Goal: Information Seeking & Learning: Check status

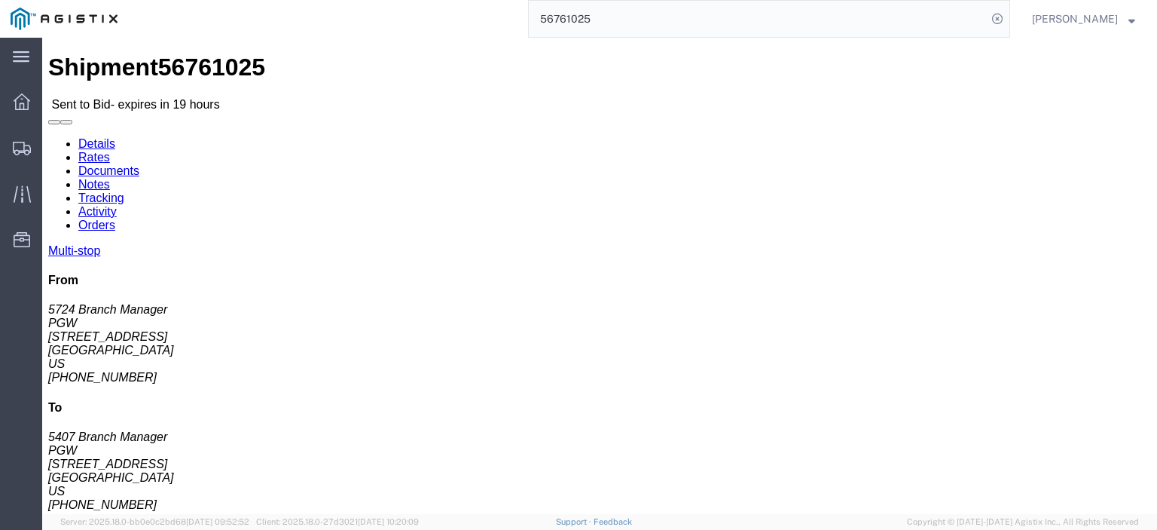
drag, startPoint x: 102, startPoint y: 189, endPoint x: 7, endPoint y: 194, distance: 95.8
click div "Ship From PGW (5724 Branch Manager) [STREET_ADDRESS] [PHONE_NUMBER] [EMAIL_ADDR…"
copy address "[GEOGRAPHIC_DATA]"
drag, startPoint x: 163, startPoint y: 236, endPoint x: 15, endPoint y: 240, distance: 147.7
click address "PGW (5724 Branch Manager) 5724 [STREET_ADDRESS] [PHONE_NUMBER] [EMAIL_ADDRESS][…"
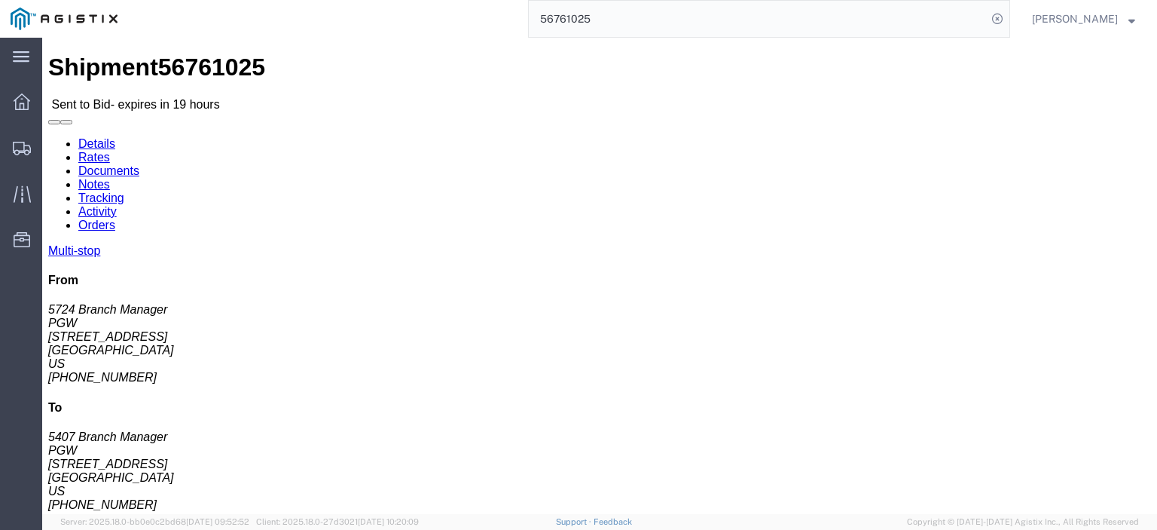
copy address "[EMAIL_ADDRESS][DOMAIN_NAME]"
drag, startPoint x: 82, startPoint y: 225, endPoint x: -3, endPoint y: 221, distance: 85.2
click html "Shipment 56761025 Sent to Bid - expires in 19 hours Details Rates Documents Not…"
copy address "[PHONE_NUMBER]"
drag, startPoint x: 332, startPoint y: 176, endPoint x: 207, endPoint y: 179, distance: 125.1
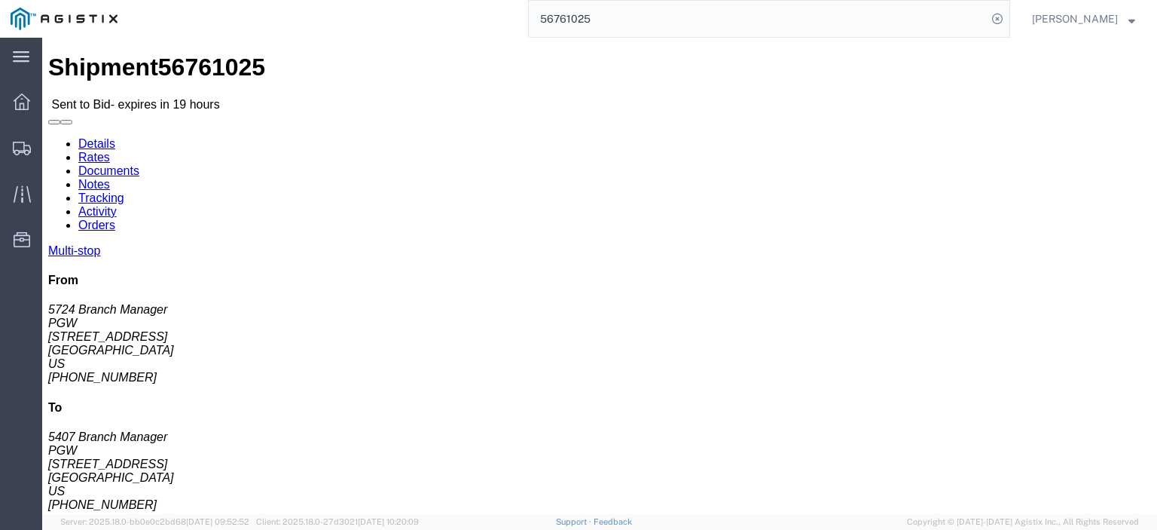
click div "Ship To PGW (5407 Branch Manager) [STREET_ADDRESS] [PHONE_NUMBER] [EMAIL_ADDRES…"
drag, startPoint x: 350, startPoint y: 181, endPoint x: 330, endPoint y: 176, distance: 20.1
click address "PGW (5407 Branch Manager) [STREET_ADDRESS] [PHONE_NUMBER] [EMAIL_ADDRESS][DOMAI…"
drag, startPoint x: 338, startPoint y: 180, endPoint x: 211, endPoint y: 174, distance: 127.5
click div "Ship To PGW (5407 Branch Manager) [STREET_ADDRESS] [PHONE_NUMBER] [EMAIL_ADDRES…"
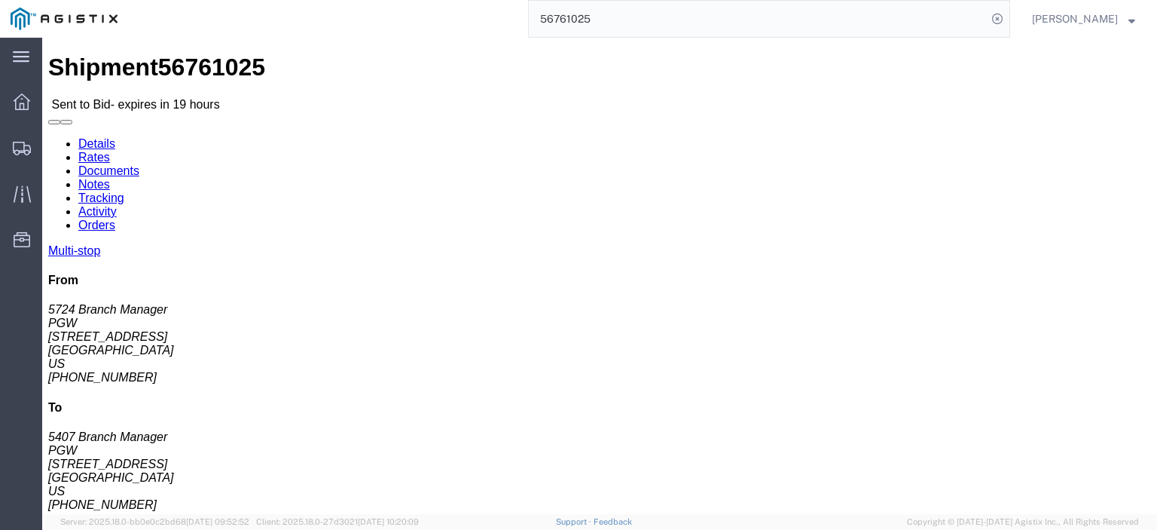
copy address "[STREET_ADDRESS]"
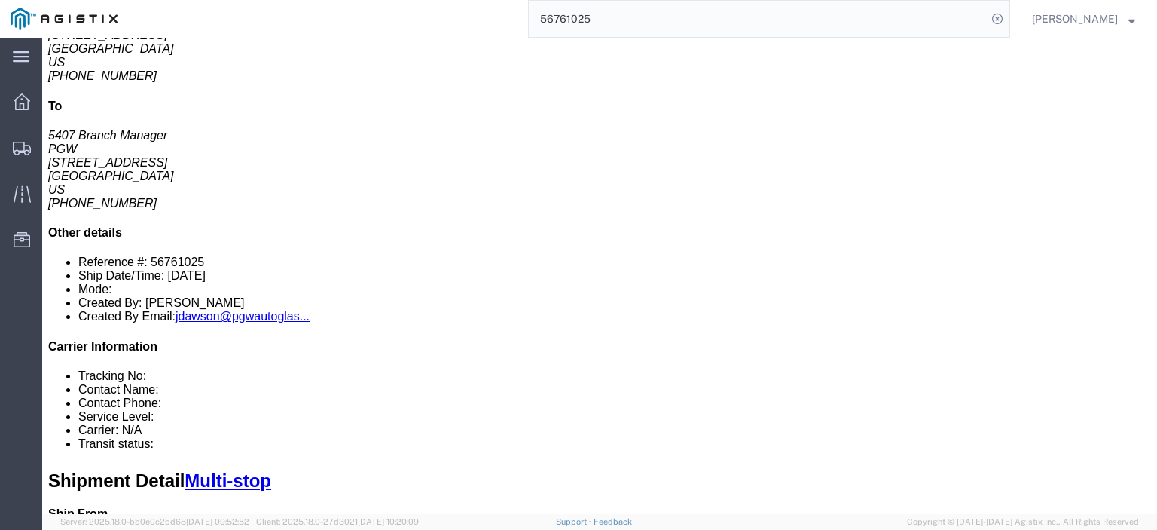
scroll to position [226, 0]
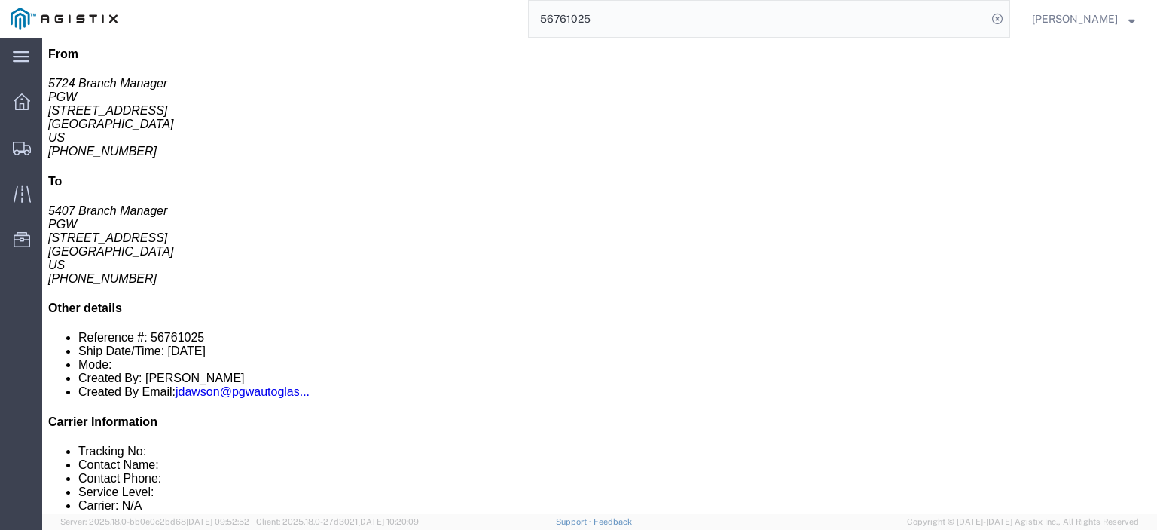
drag, startPoint x: 252, startPoint y: 221, endPoint x: 172, endPoint y: 224, distance: 79.9
click td "PGW [STREET_ADDRESS]"
copy div "[STREET_ADDRESS]"
click div "PGW"
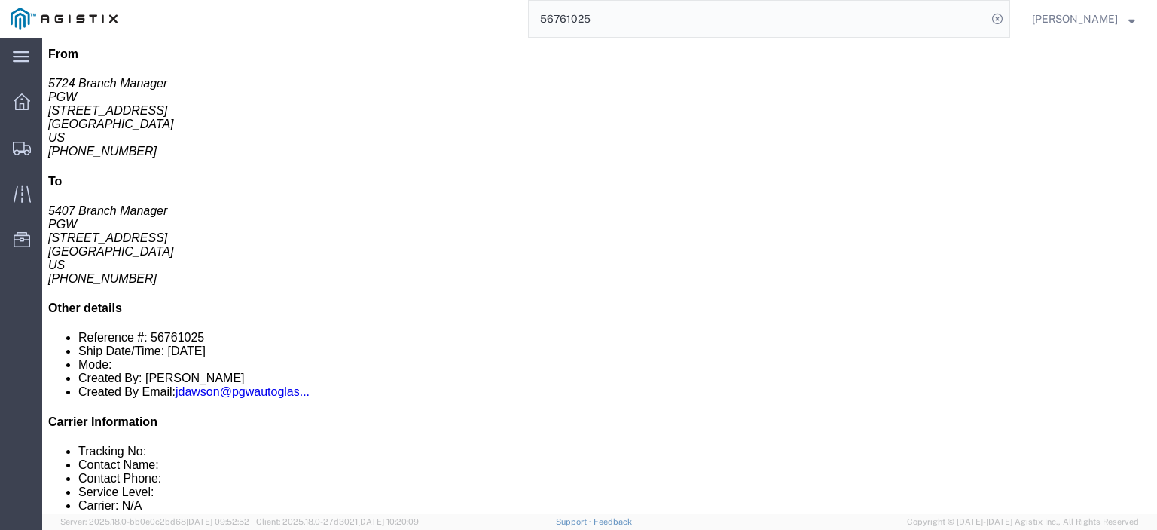
copy div "PGW"
drag, startPoint x: 345, startPoint y: 219, endPoint x: 257, endPoint y: 225, distance: 88.3
click div "[STREET_ADDRESS]"
copy div "[GEOGRAPHIC_DATA]"
drag, startPoint x: 657, startPoint y: 224, endPoint x: 514, endPoint y: 218, distance: 143.2
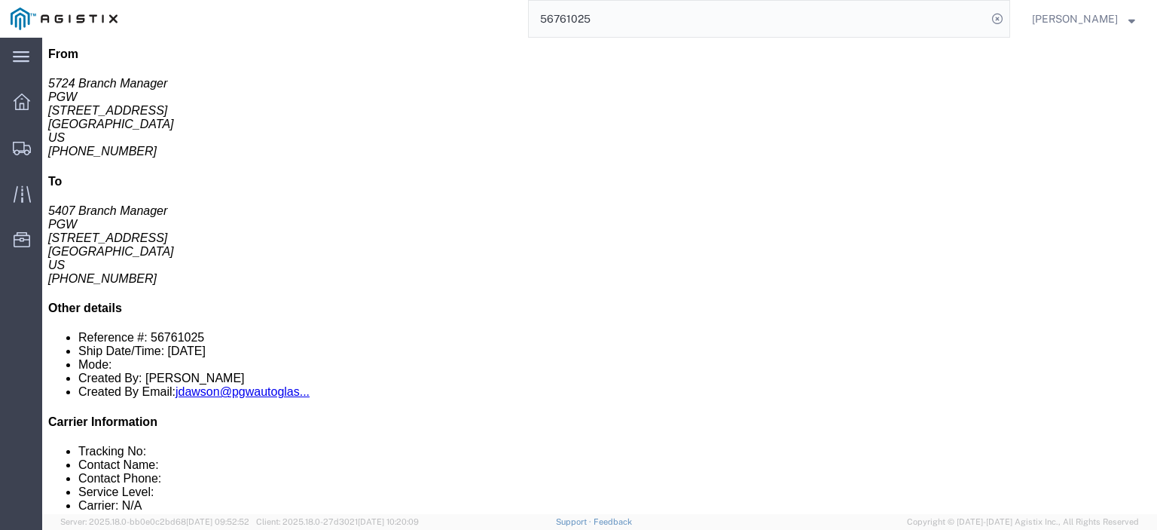
click div "Email: [EMAIL_ADDRESS][DOMAIN_NAME]"
drag, startPoint x: 517, startPoint y: 219, endPoint x: 652, endPoint y: 210, distance: 135.9
click div "Phone Nu.: [PHONE_NUMBER]"
drag, startPoint x: 648, startPoint y: 219, endPoint x: 502, endPoint y: 223, distance: 145.4
click div "Email: [EMAIL_ADDRESS][DOMAIN_NAME]"
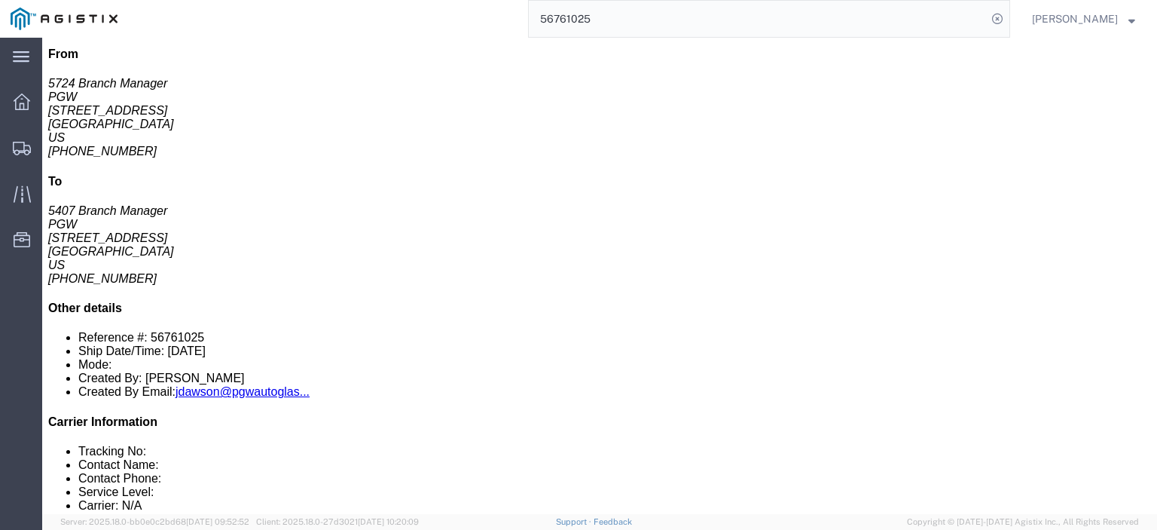
copy div "[EMAIL_ADDRESS][DOMAIN_NAME]"
drag, startPoint x: 588, startPoint y: 204, endPoint x: 526, endPoint y: 210, distance: 62.1
click div "Phone Nu.: [PHONE_NUMBER]"
copy div "[PHONE_NUMBER]"
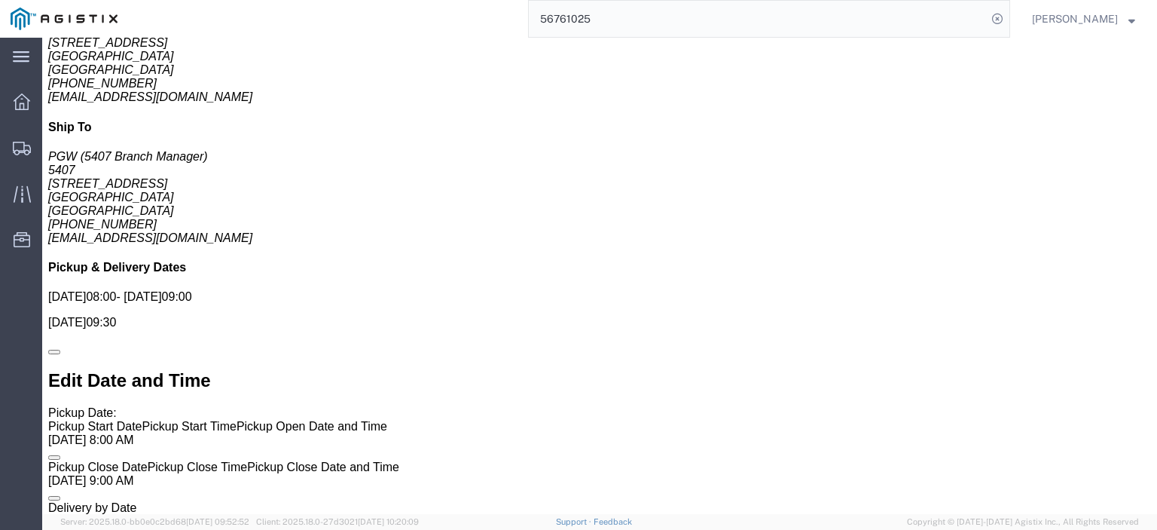
scroll to position [1281, 0]
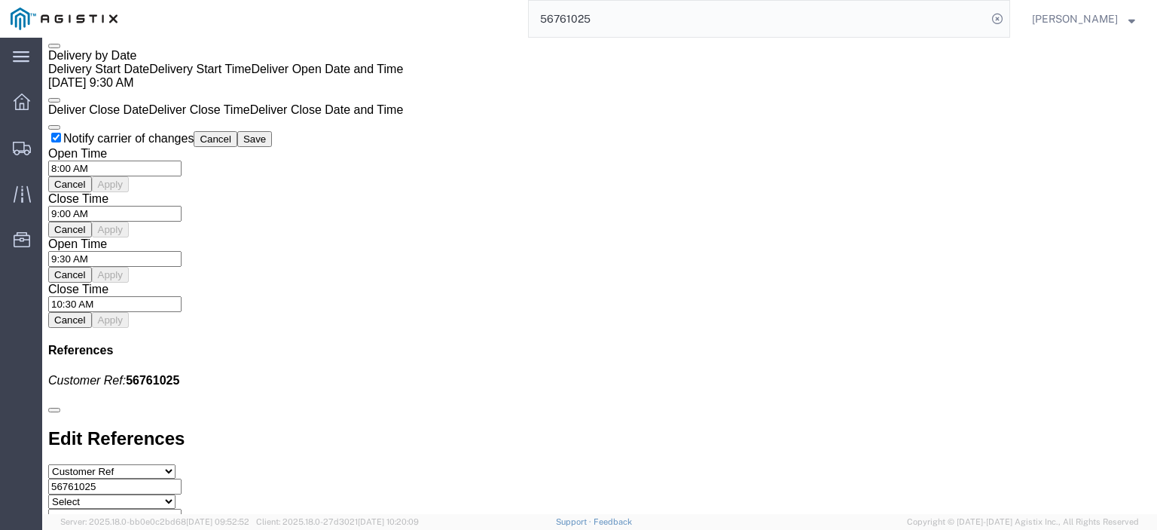
click link "Rates"
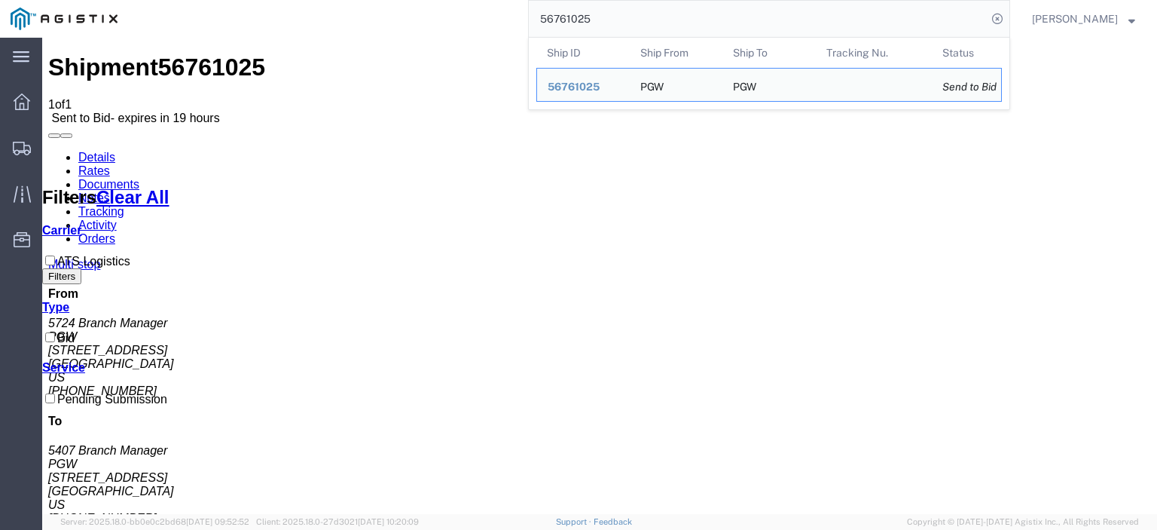
drag, startPoint x: 460, startPoint y: 2, endPoint x: 279, endPoint y: -47, distance: 187.1
click at [279, 0] on html "main_menu Created with Sketch. Collapse Menu Dashboard Shipments Traffic Resour…" at bounding box center [578, 265] width 1157 height 530
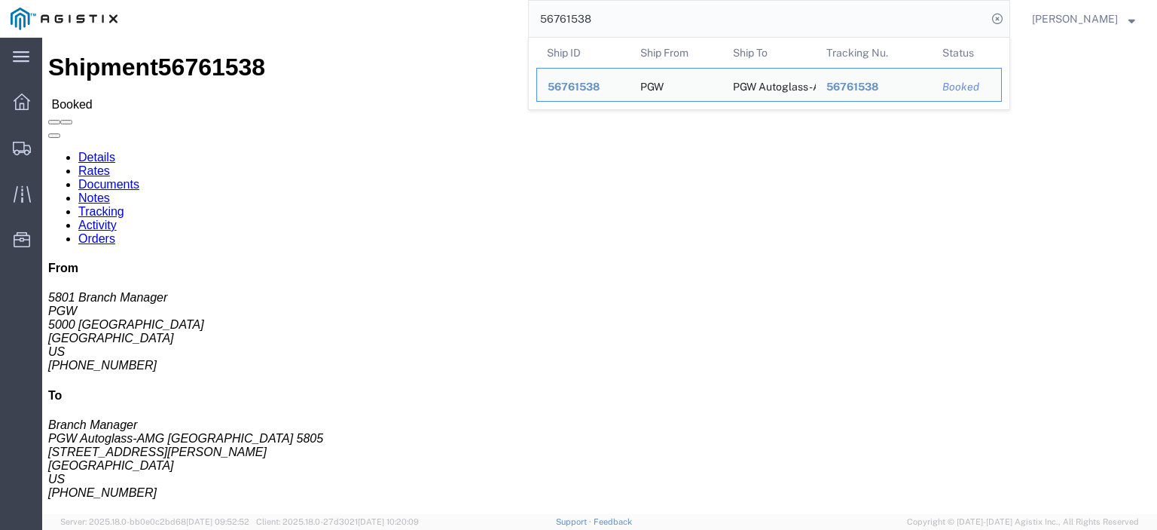
click span "56761538"
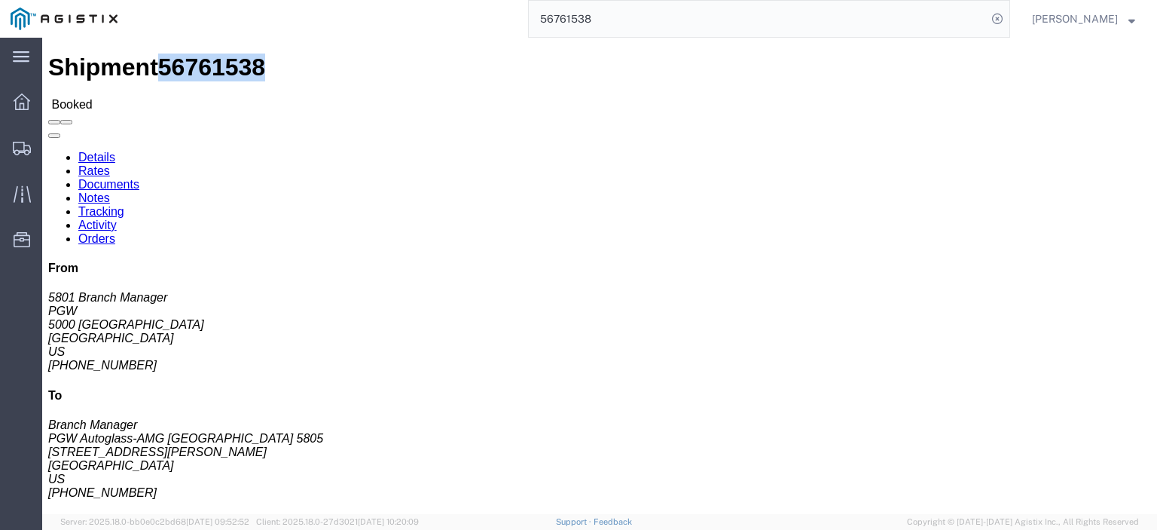
copy span "56761538"
drag, startPoint x: 115, startPoint y: 180, endPoint x: -12, endPoint y: 187, distance: 127.5
click html "Shipment 56761538 Booked Details Rates Documents Notes Tracking Activity Orders…"
click address "PGW (5801 Branch Manager) [STREET_ADDRESS] [PHONE_NUMBER] [EMAIL_ADDRESS][DOMAI…"
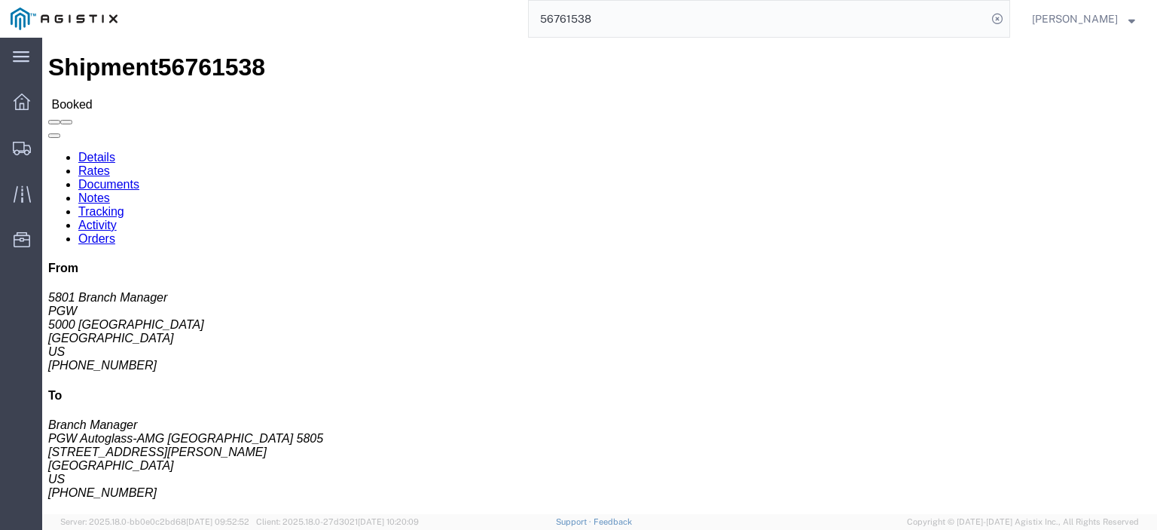
click address "PGW (5801 Branch Manager) [STREET_ADDRESS] [PHONE_NUMBER] [EMAIL_ADDRESS][DOMAI…"
drag, startPoint x: 345, startPoint y: 176, endPoint x: 222, endPoint y: 179, distance: 122.8
click address "PGW Autoglass-AMG [GEOGRAPHIC_DATA] 5805 (Branch Manager) [STREET_ADDRESS][PERS…"
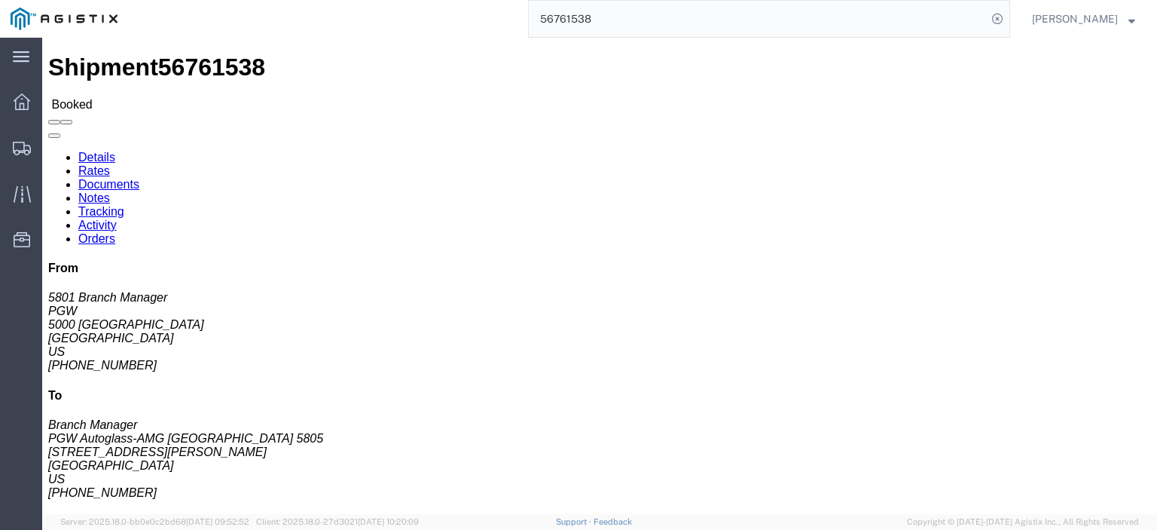
click address "PGW Autoglass-AMG [GEOGRAPHIC_DATA] 5805 (Branch Manager) [STREET_ADDRESS][PERS…"
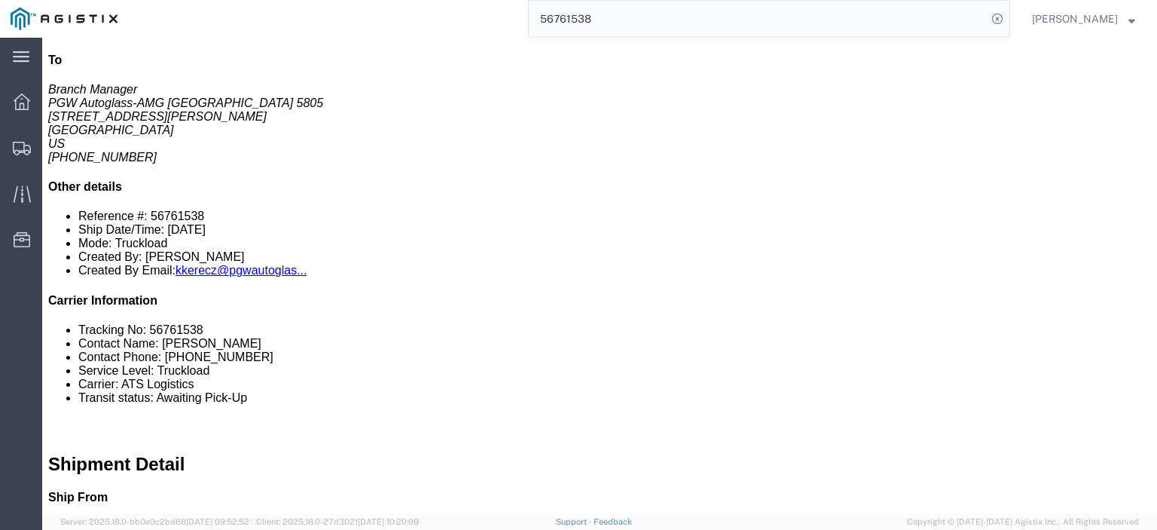
scroll to position [301, 0]
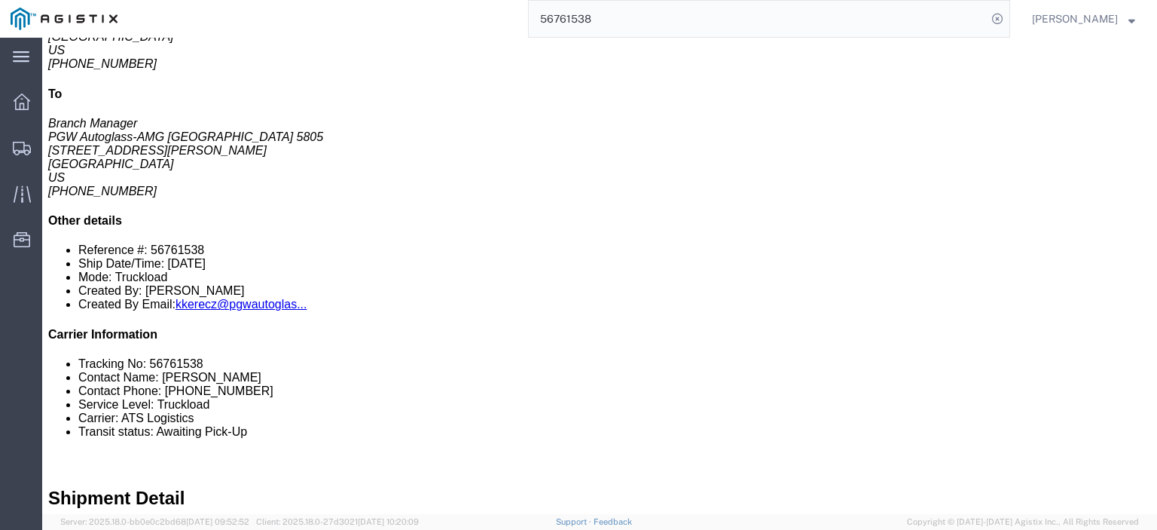
click link "Rates"
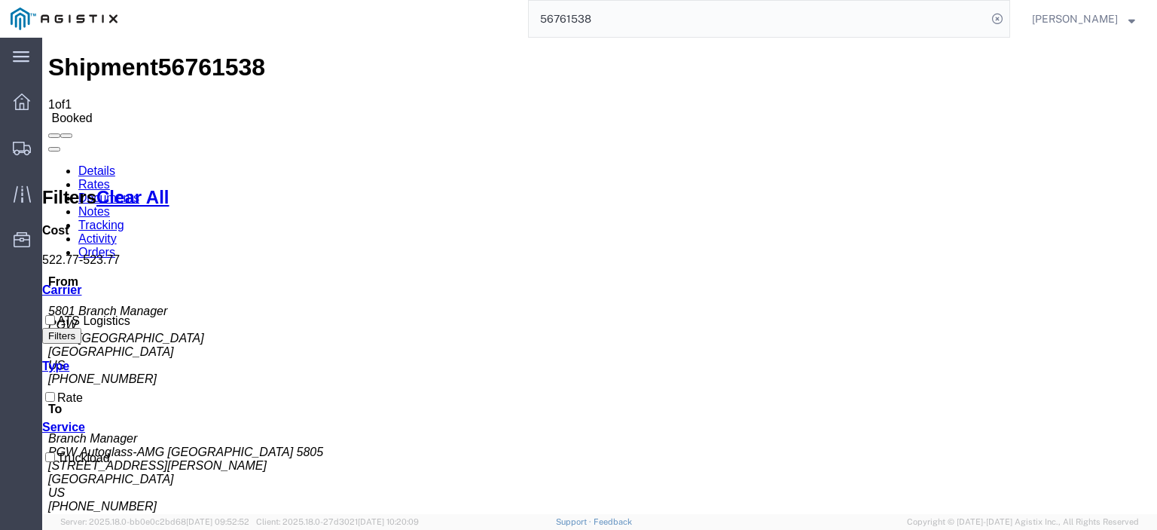
click at [110, 205] on link "Notes" at bounding box center [94, 211] width 32 height 13
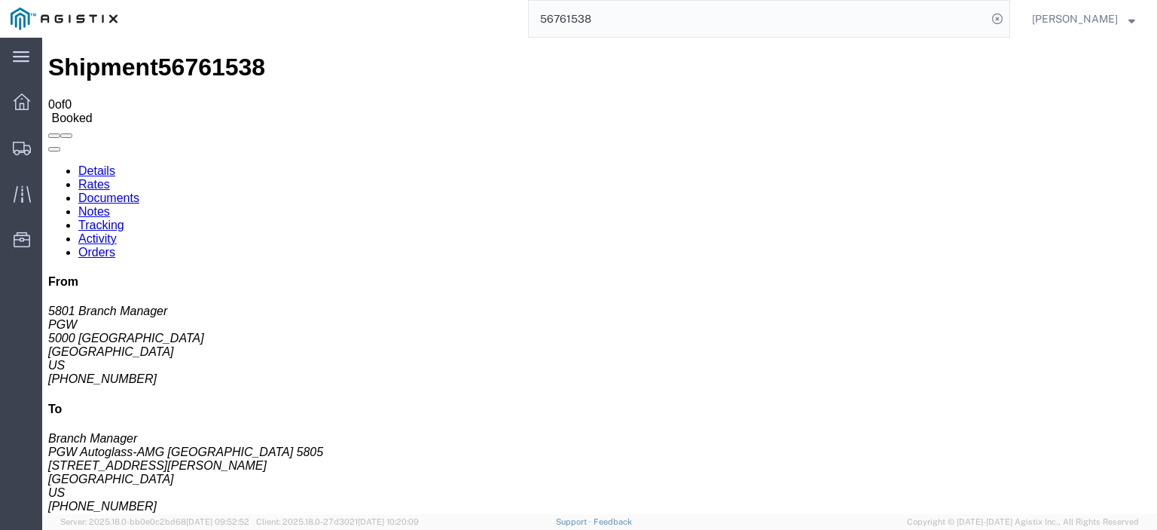
drag, startPoint x: 497, startPoint y: 5, endPoint x: 463, endPoint y: -1, distance: 34.4
click at [463, 0] on div "56761538" at bounding box center [569, 19] width 882 height 38
paste input "823"
type input "56761823"
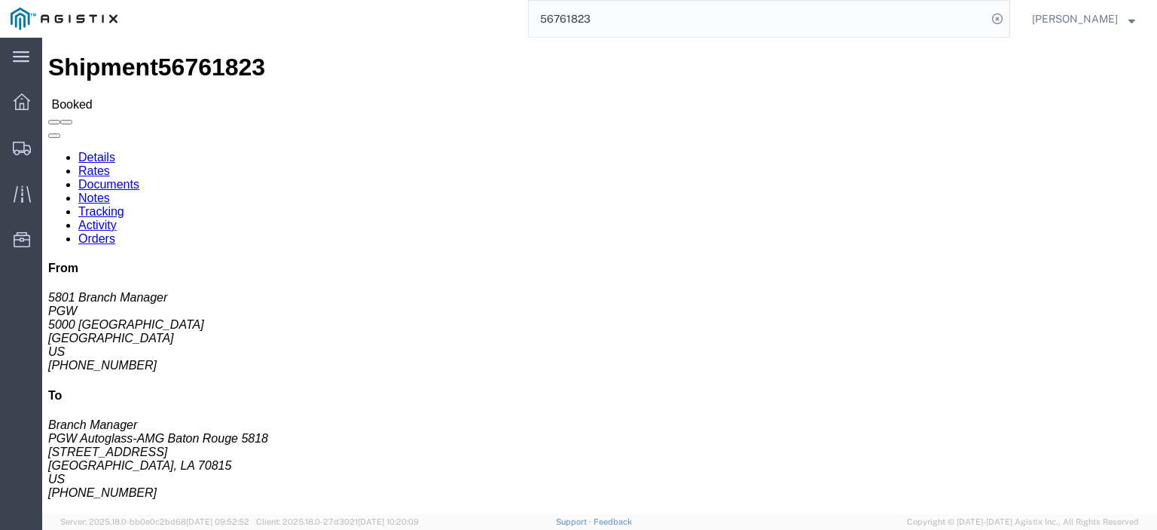
click span "56761823"
drag, startPoint x: 336, startPoint y: 173, endPoint x: 211, endPoint y: 179, distance: 125.2
click div "Ship To PGW Autoglass-AMG [GEOGRAPHIC_DATA] 5818 (Branch Manager) [STREET_ADDRE…"
drag, startPoint x: 257, startPoint y: 158, endPoint x: 216, endPoint y: 146, distance: 42.4
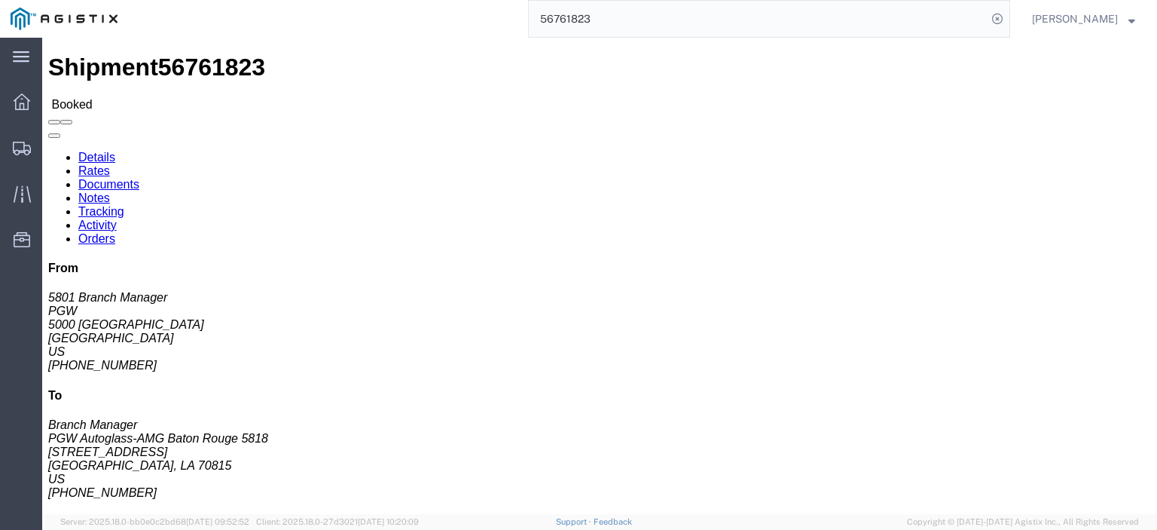
click div "Ship To PGW Autoglass-AMG [GEOGRAPHIC_DATA] 5818 (Branch Manager) [STREET_ADDRE…"
drag, startPoint x: 318, startPoint y: 188, endPoint x: 204, endPoint y: 191, distance: 113.8
click div "Ship From PGW (5801 Branch Manager) [STREET_ADDRESS] [PHONE_NUMBER] [EMAIL_ADDR…"
click address "PGW Autoglass-AMG [GEOGRAPHIC_DATA] 5818 (Branch Manager) [STREET_ADDRESS] [PHO…"
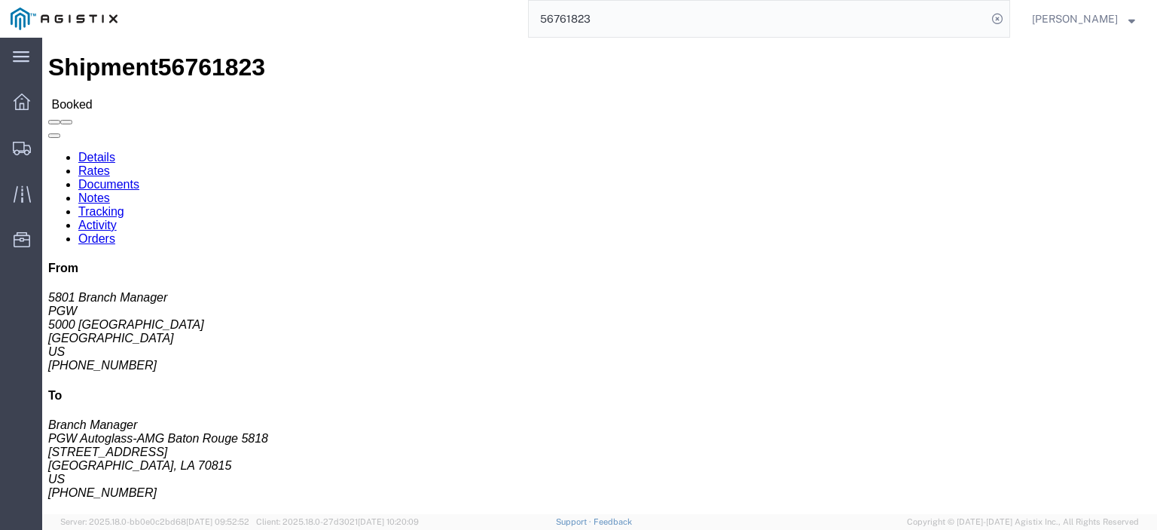
click address "PGW Autoglass-AMG [GEOGRAPHIC_DATA] 5818 (Branch Manager) [STREET_ADDRESS] [PHO…"
drag, startPoint x: 286, startPoint y: 225, endPoint x: 216, endPoint y: 226, distance: 70.1
click div "Ship To PGW Autoglass-AMG [GEOGRAPHIC_DATA] 5818 (Branch Manager) [STREET_ADDRE…"
click link "Rates"
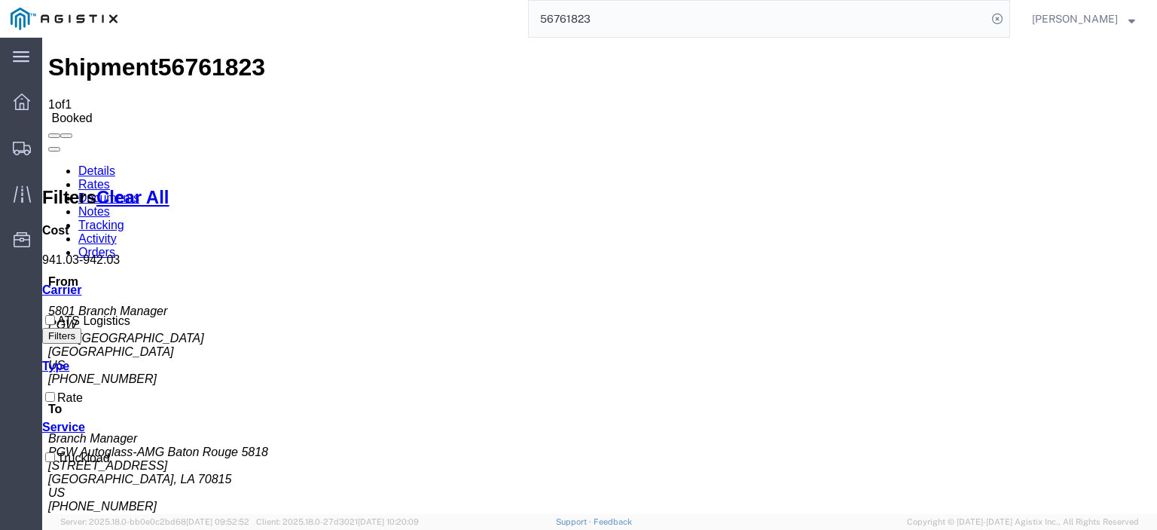
click at [87, 164] on link "Details" at bounding box center [96, 170] width 37 height 13
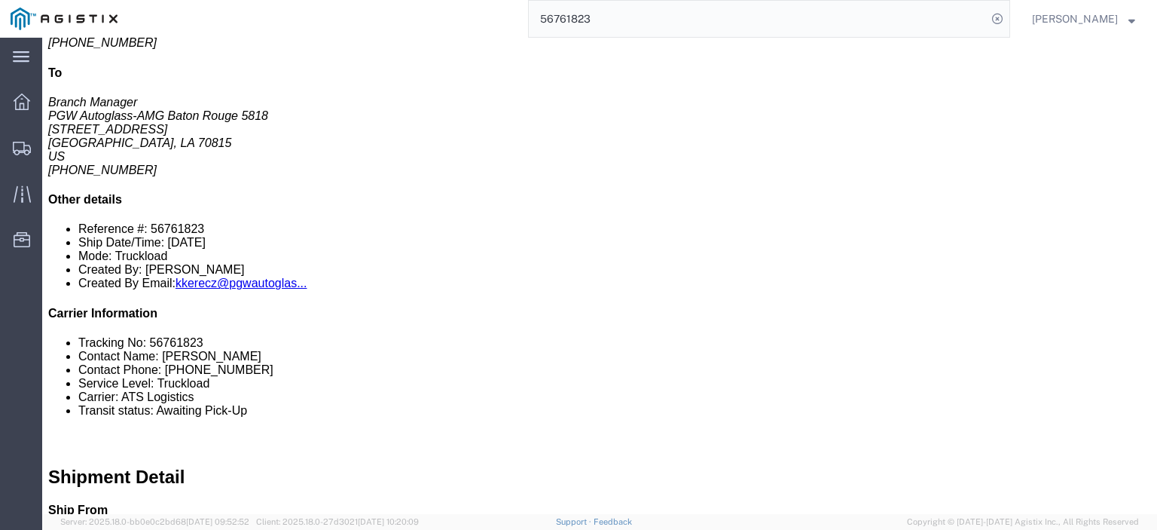
scroll to position [301, 0]
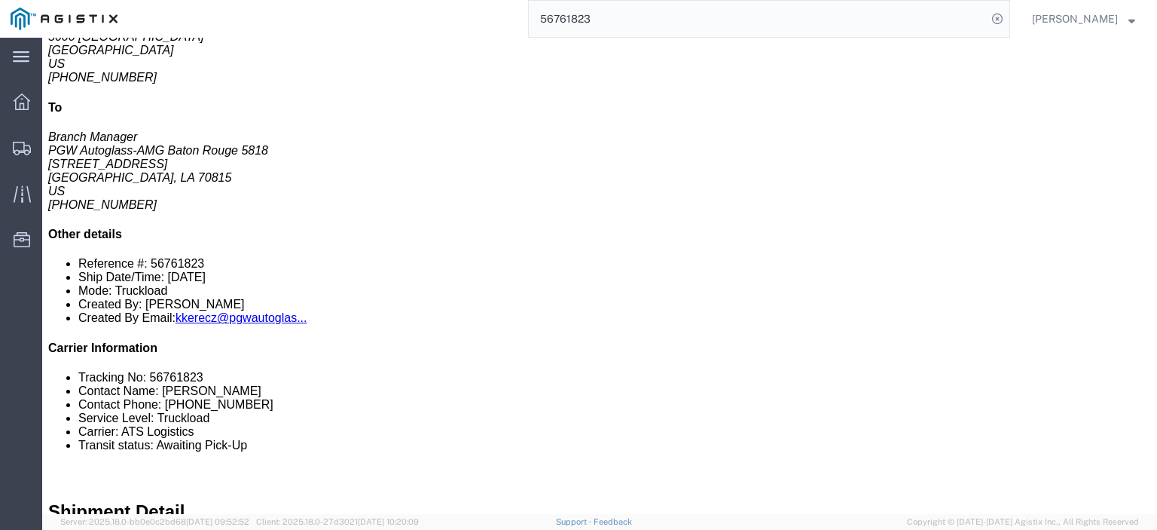
click link "Notes"
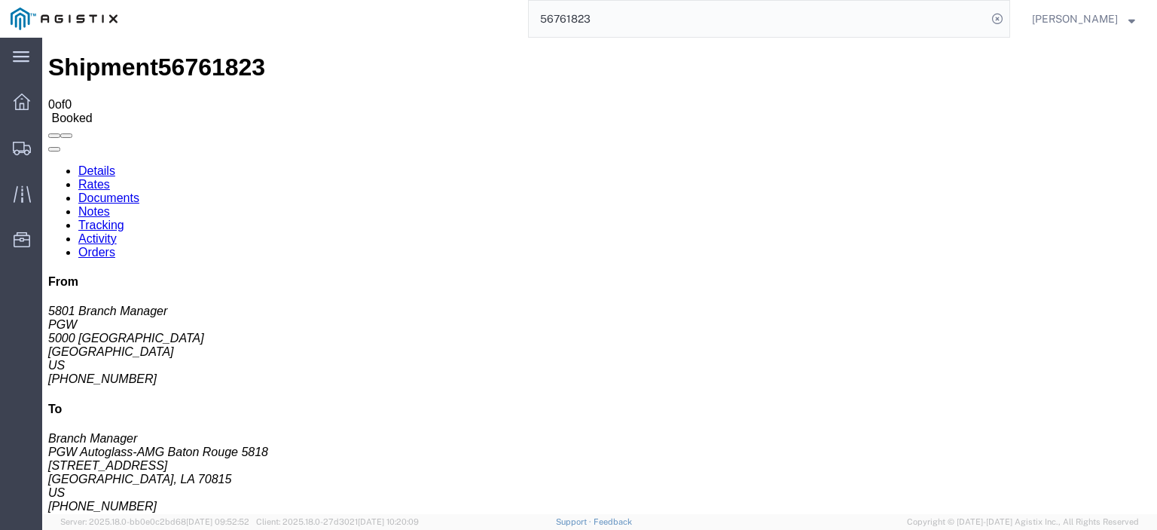
click at [110, 178] on link "Rates" at bounding box center [94, 184] width 32 height 13
